Goal: Transaction & Acquisition: Purchase product/service

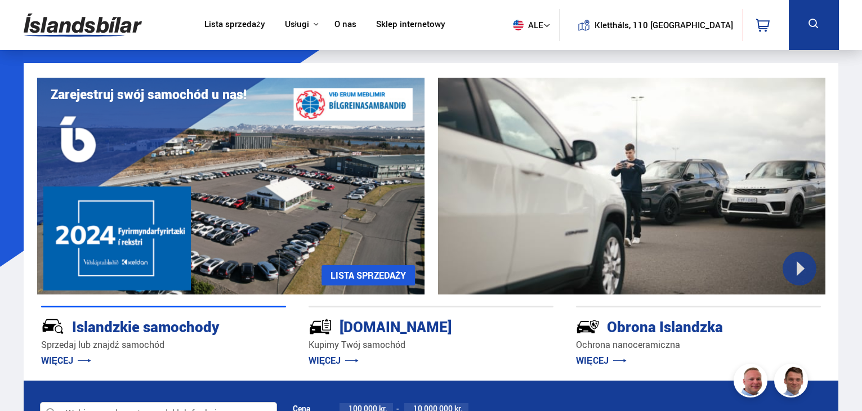
click at [93, 403] on div at bounding box center [158, 414] width 237 height 23
click at [95, 403] on div at bounding box center [158, 414] width 237 height 23
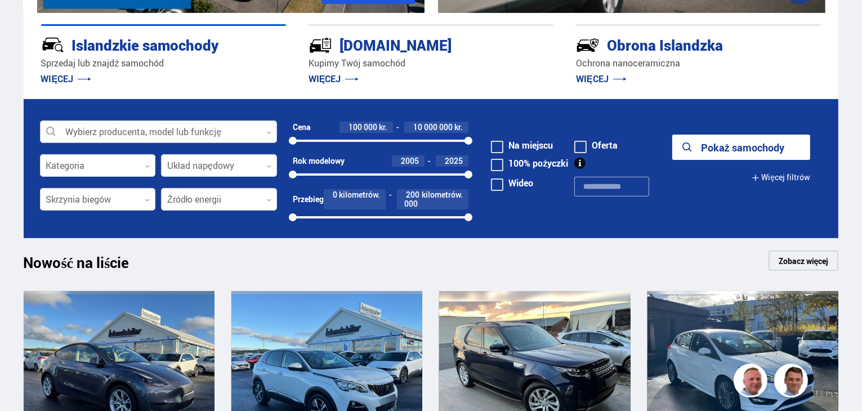
scroll to position [281, 0]
click at [95, 131] on div at bounding box center [158, 132] width 237 height 23
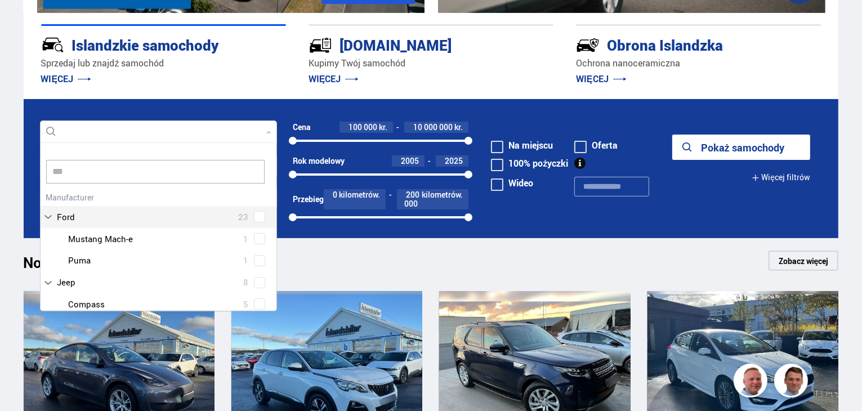
scroll to position [0, 0]
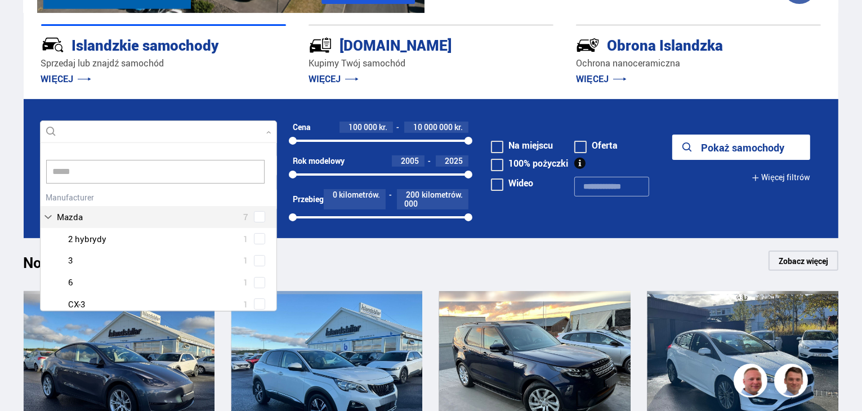
type input "*****"
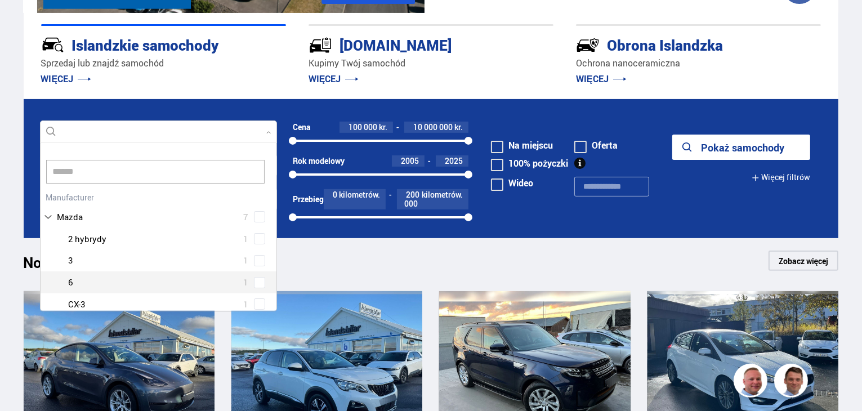
click at [99, 276] on div at bounding box center [170, 282] width 208 height 16
click at [254, 282] on div "Mazda 2 hybrydy 1 Mazda 3 1 Mazda 6 1 Mazda CX-3 1 Mazda CX-5 3" at bounding box center [159, 282] width 236 height 109
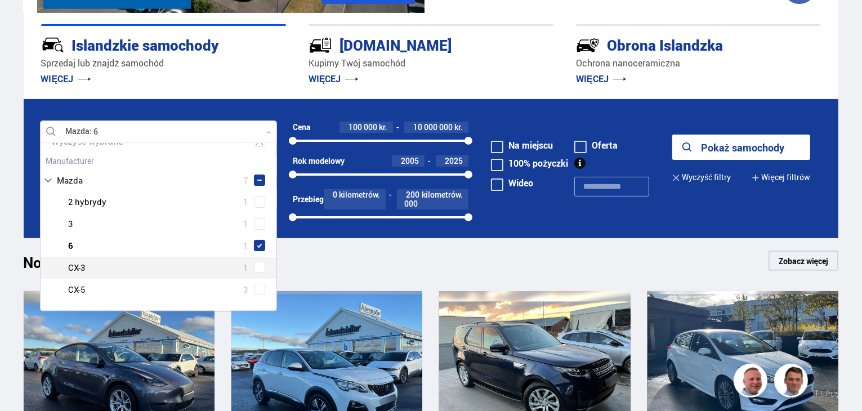
click at [766, 154] on button "Pokaż samochody" at bounding box center [741, 147] width 138 height 25
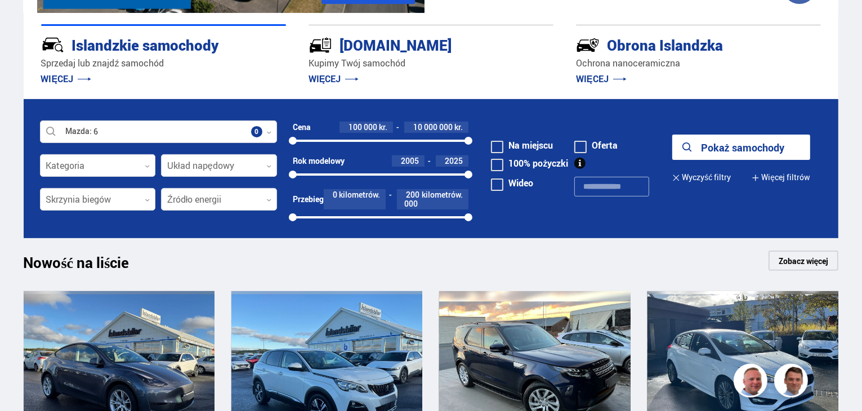
click at [762, 149] on font "Pokaż samochody" at bounding box center [742, 148] width 83 height 14
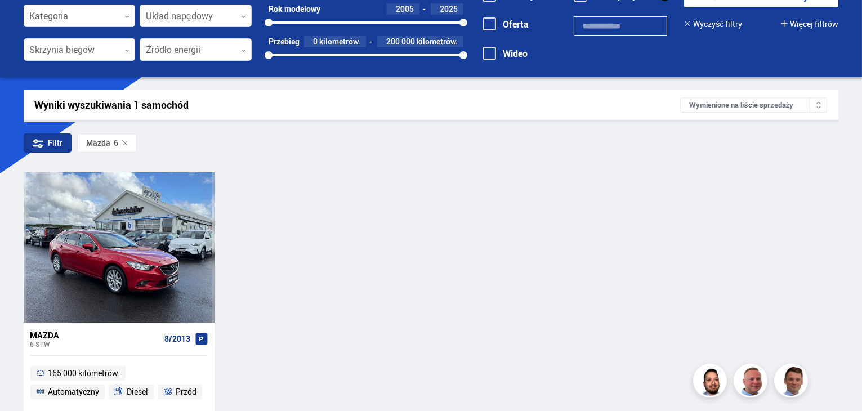
scroll to position [187, 0]
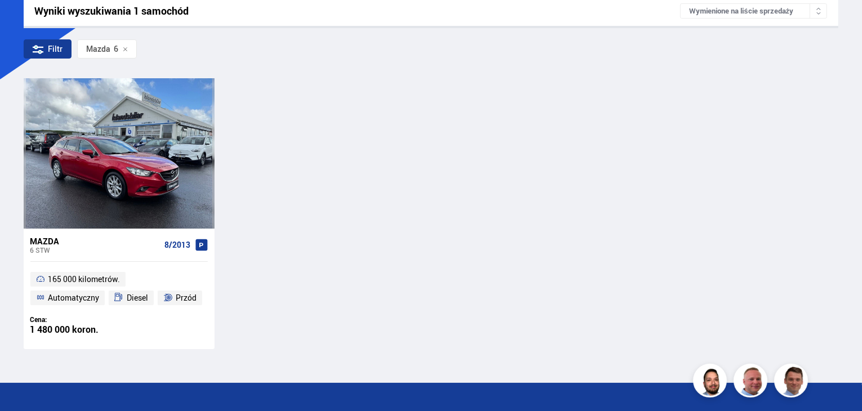
click at [680, 187] on div "Mazda 6 STW 8/2013 165 000 kilometrów. Automatyczny Diesel Przód Cena: 1 480 00…" at bounding box center [431, 213] width 815 height 270
click at [674, 321] on div "Mazda 6 STW 8/2013 165 000 kilometrów. Automatyczny Diesel Przód Cena: 1 480 00…" at bounding box center [431, 213] width 815 height 270
click at [684, 237] on div "Mazda 6 STW 8/2013 165 000 kilometrów. Automatyczny Diesel Przód Cena: 1 480 00…" at bounding box center [431, 213] width 815 height 270
click at [658, 220] on div "Mazda 6 STW 8/2013 165 000 kilometrów. Automatyczny Diesel Przód Cena: 1 480 00…" at bounding box center [431, 213] width 815 height 270
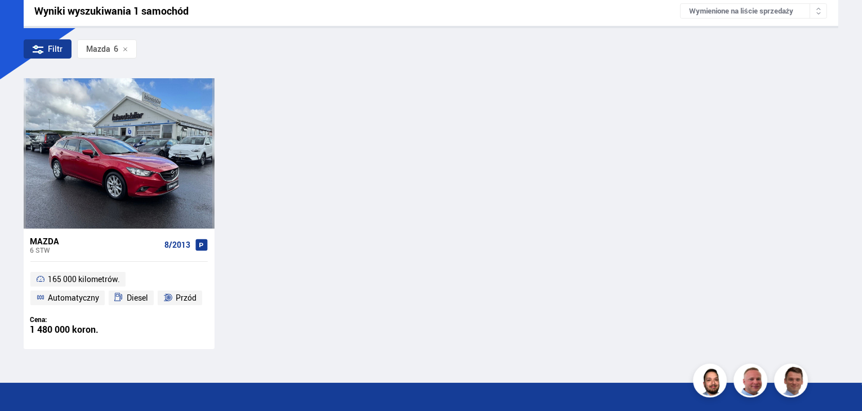
drag, startPoint x: 716, startPoint y: 154, endPoint x: 691, endPoint y: 145, distance: 26.6
click at [716, 154] on div "Mazda 6 STW 8/2013 165 000 kilometrów. Automatyczny Diesel Przód Cena: 1 480 00…" at bounding box center [431, 213] width 815 height 270
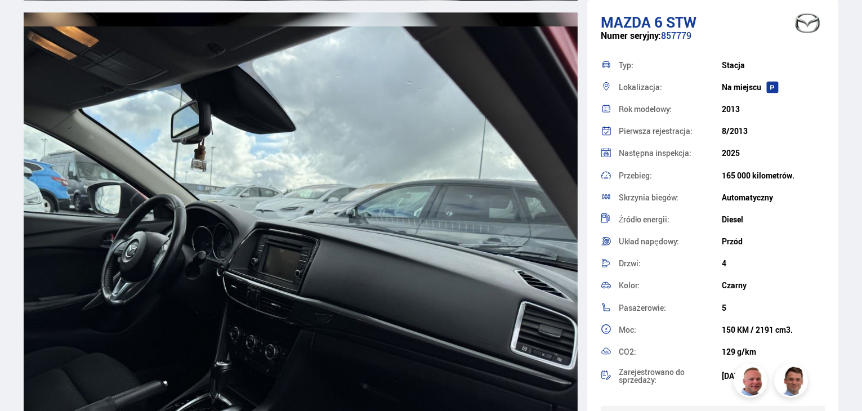
scroll to position [7694, 0]
